Goal: Transaction & Acquisition: Purchase product/service

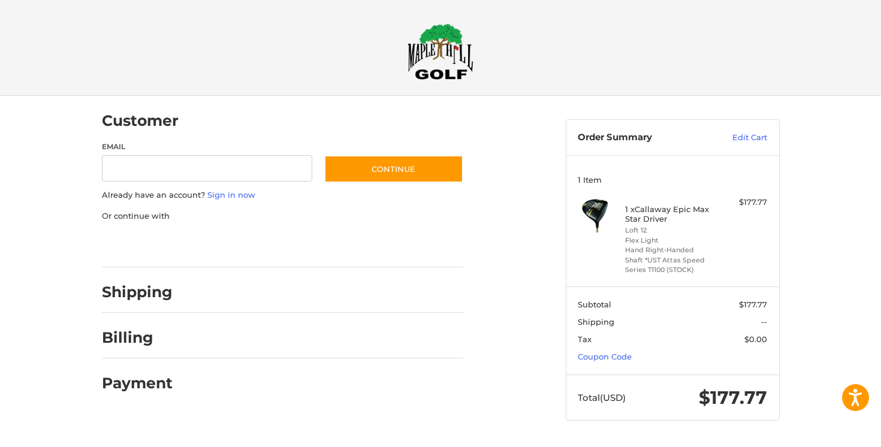
click at [0, 444] on div at bounding box center [0, 444] width 0 height 0
click at [641, 212] on h4 "1 x Callaway Epic Max Star Driver" at bounding box center [671, 214] width 92 height 20
